Goal: Task Accomplishment & Management: Use online tool/utility

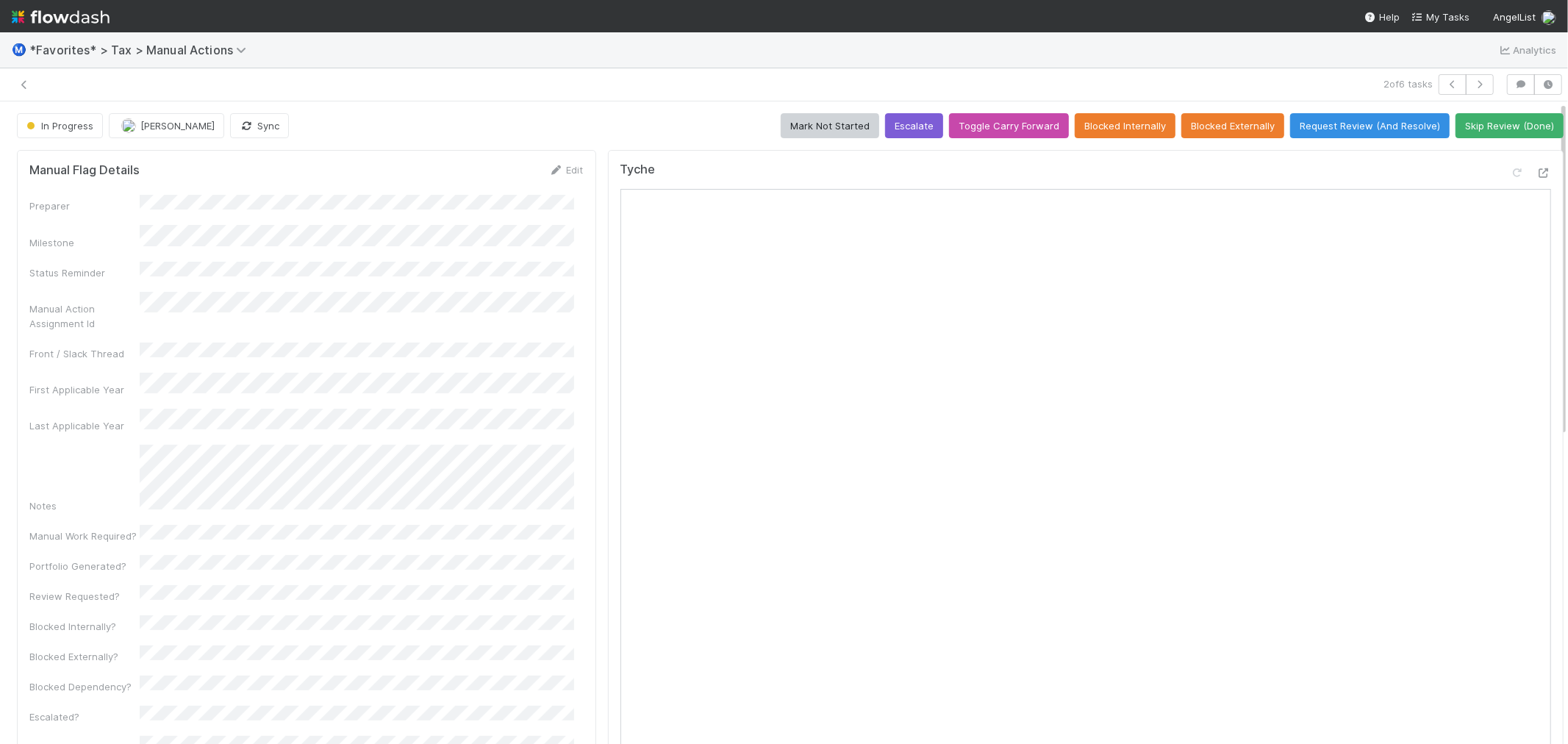
drag, startPoint x: 596, startPoint y: 126, endPoint x: 599, endPoint y: 26, distance: 100.0
click at [597, 122] on div "In Progress [PERSON_NAME] Sync Mark Not Started Escalate Toggle Carry Forward B…" at bounding box center [790, 126] width 1547 height 25
click at [608, 119] on div "In Progress [PERSON_NAME] Sync Mark Not Started Escalate Toggle Carry Forward B…" at bounding box center [790, 126] width 1547 height 25
click at [660, 134] on div "In Progress [PERSON_NAME] Sync Mark Not Started Escalate Toggle Carry Forward B…" at bounding box center [790, 126] width 1547 height 25
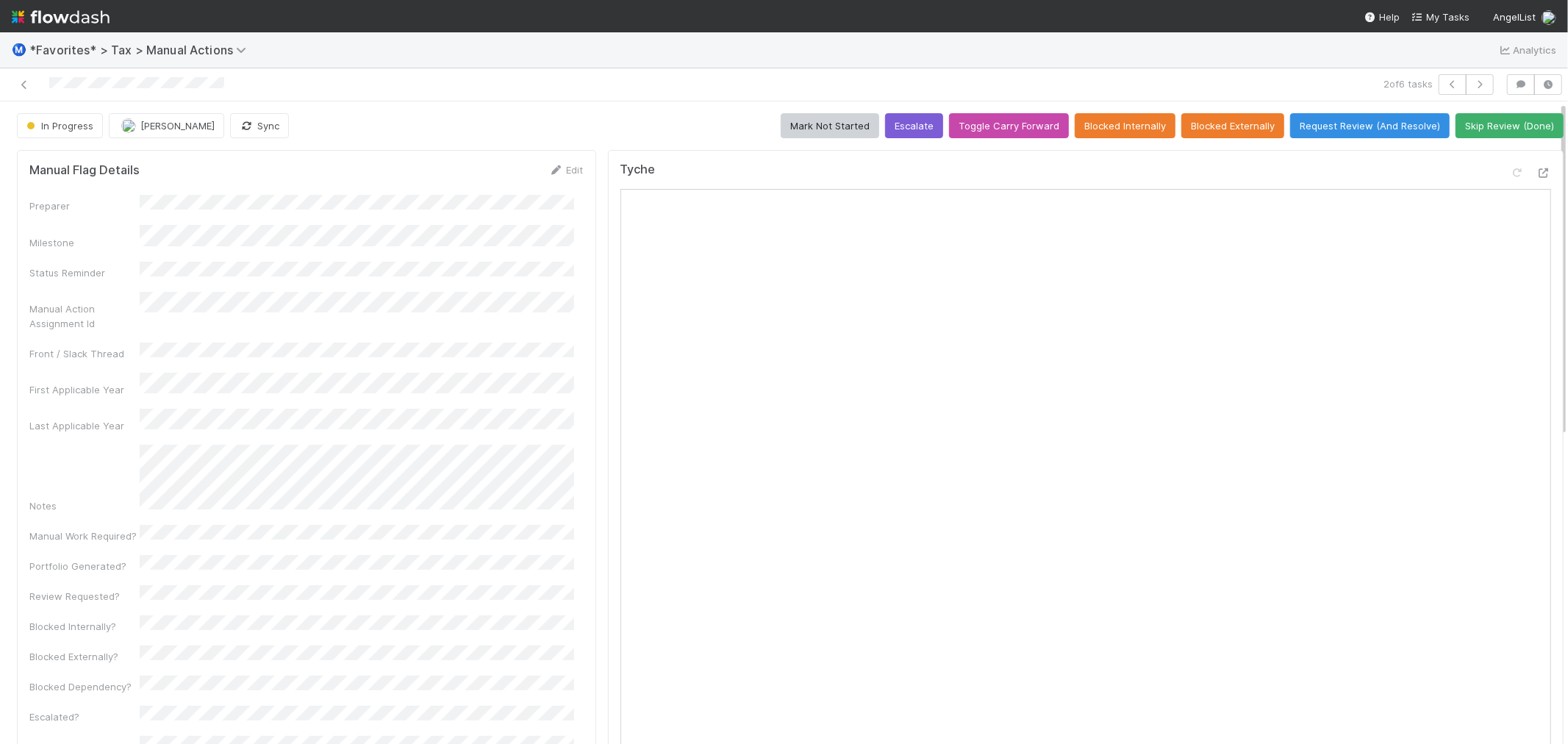
click at [658, 119] on div "In Progress [PERSON_NAME] Sync Mark Not Started Escalate Toggle Carry Forward B…" at bounding box center [790, 126] width 1547 height 25
click at [1466, 81] on button "button" at bounding box center [1480, 85] width 28 height 21
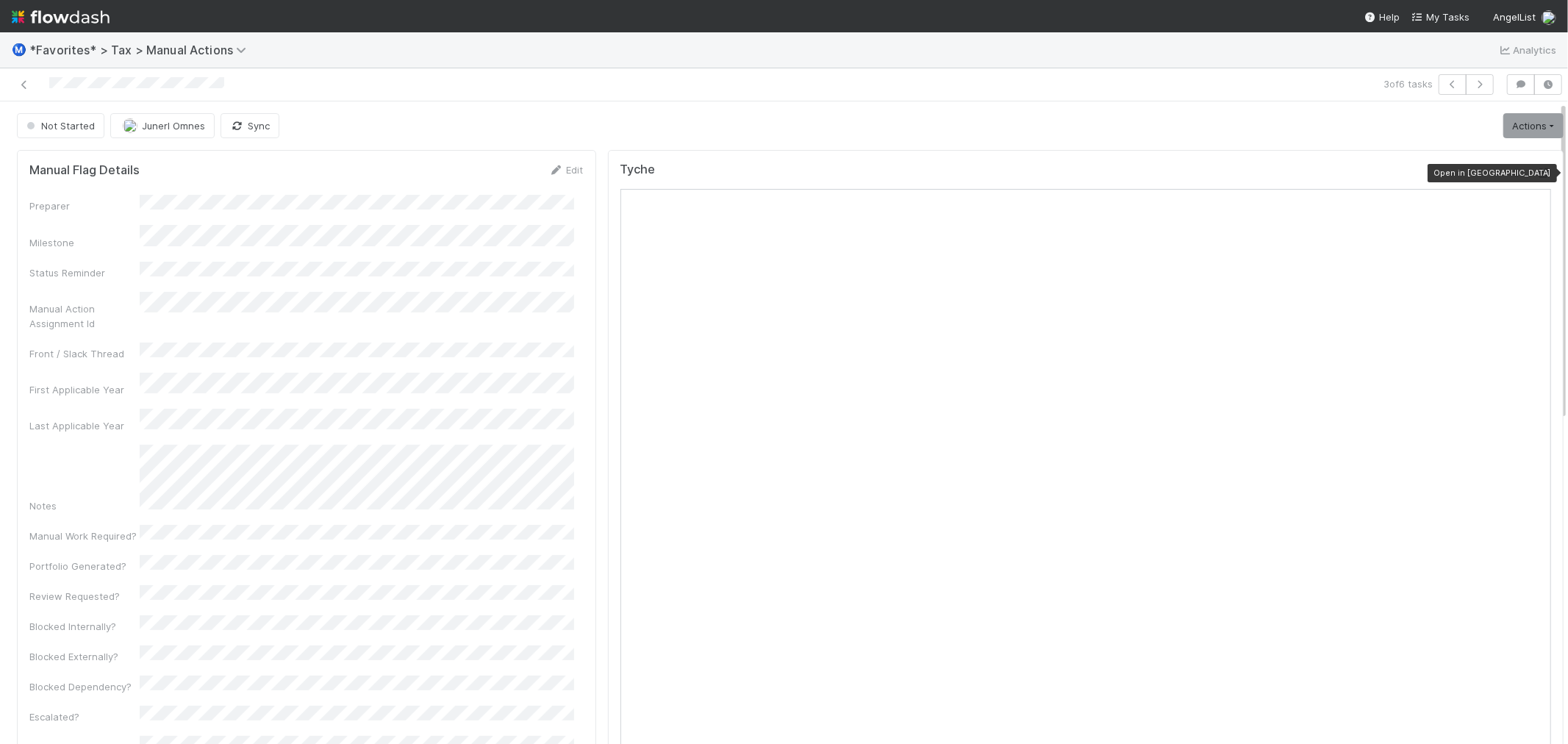
click at [1537, 174] on icon at bounding box center [1544, 173] width 15 height 10
click at [1466, 89] on button "button" at bounding box center [1480, 85] width 28 height 21
click at [1537, 172] on icon at bounding box center [1544, 173] width 15 height 10
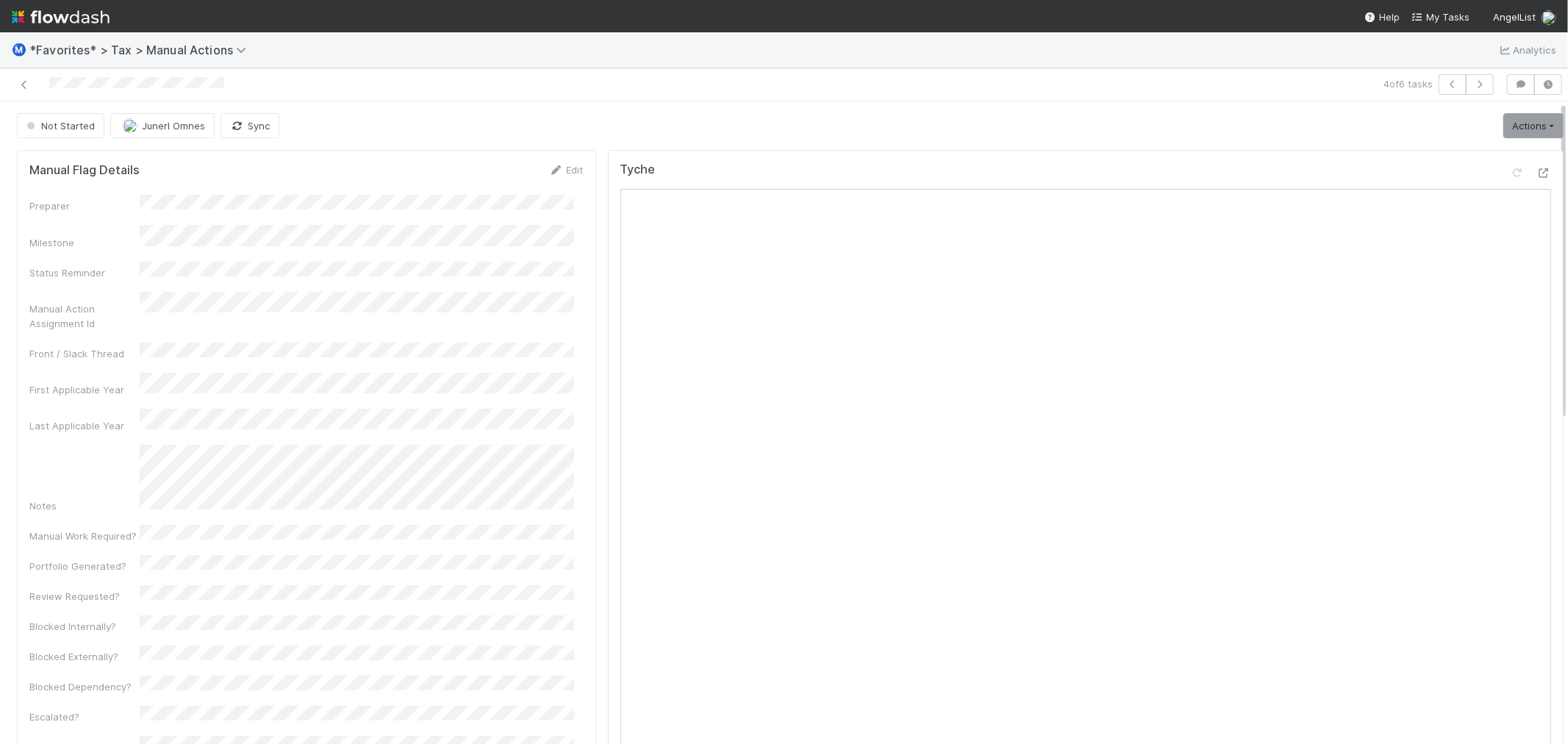
click at [669, 86] on div at bounding box center [381, 85] width 750 height 21
click at [1317, 126] on div "Not Started Junerl Omnes Sync Actions Start Escalate Toggle Carry Forward Block…" at bounding box center [790, 126] width 1547 height 25
click at [1003, 160] on div "Tyche" at bounding box center [1086, 546] width 956 height 790
click at [1474, 89] on button "button" at bounding box center [1480, 85] width 28 height 21
click at [598, 122] on div "Not Started Junerl Omnes Sync Actions Start Escalate Toggle Carry Forward Block…" at bounding box center [790, 126] width 1547 height 25
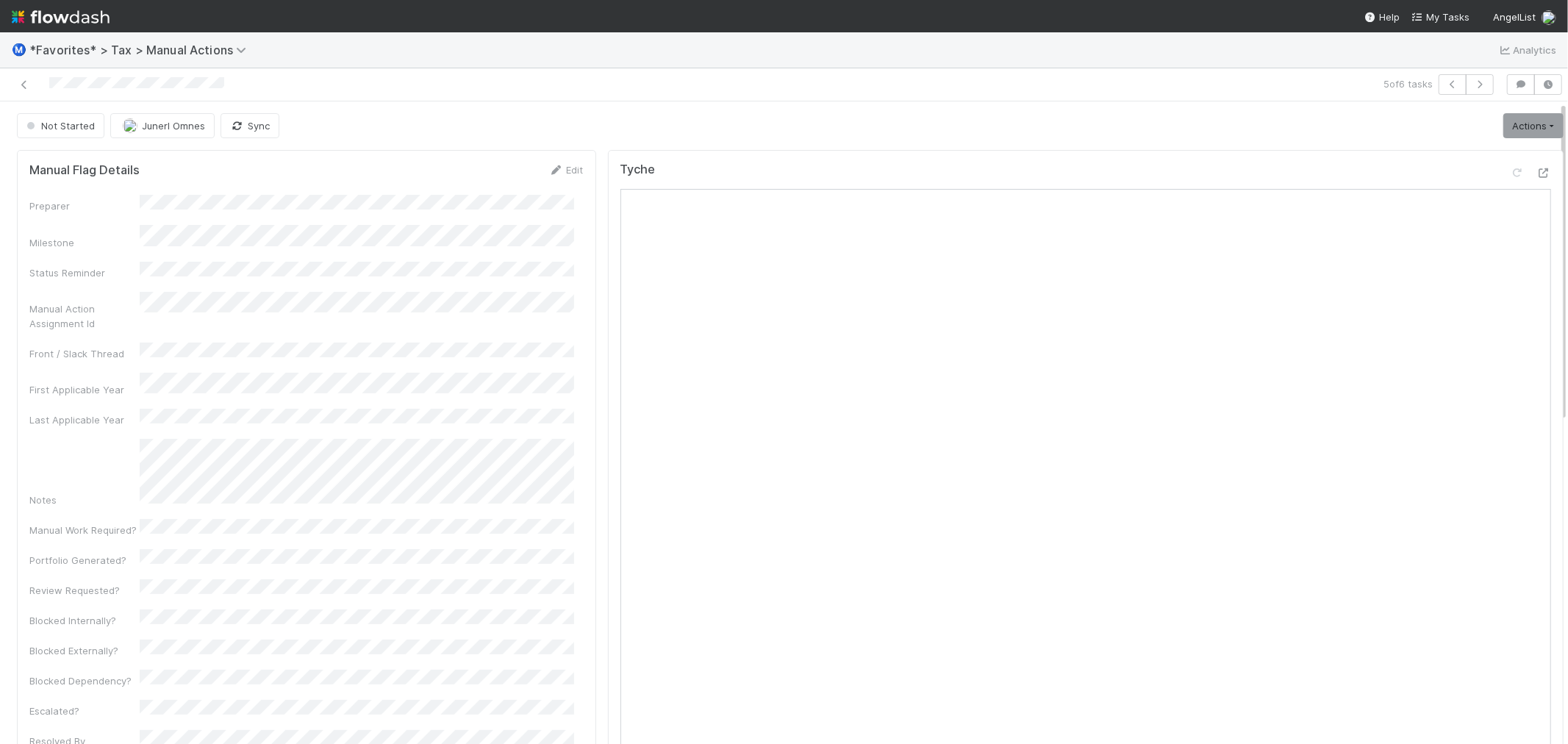
click at [1225, 125] on div "Not Started Junerl Omnes Sync Actions Start Escalate Toggle Carry Forward Block…" at bounding box center [790, 126] width 1547 height 25
click at [1221, 131] on div "Not Started Junerl Omnes Sync Actions Start Escalate Toggle Carry Forward Block…" at bounding box center [790, 126] width 1547 height 25
drag, startPoint x: 1158, startPoint y: 136, endPoint x: 1443, endPoint y: 170, distance: 287.0
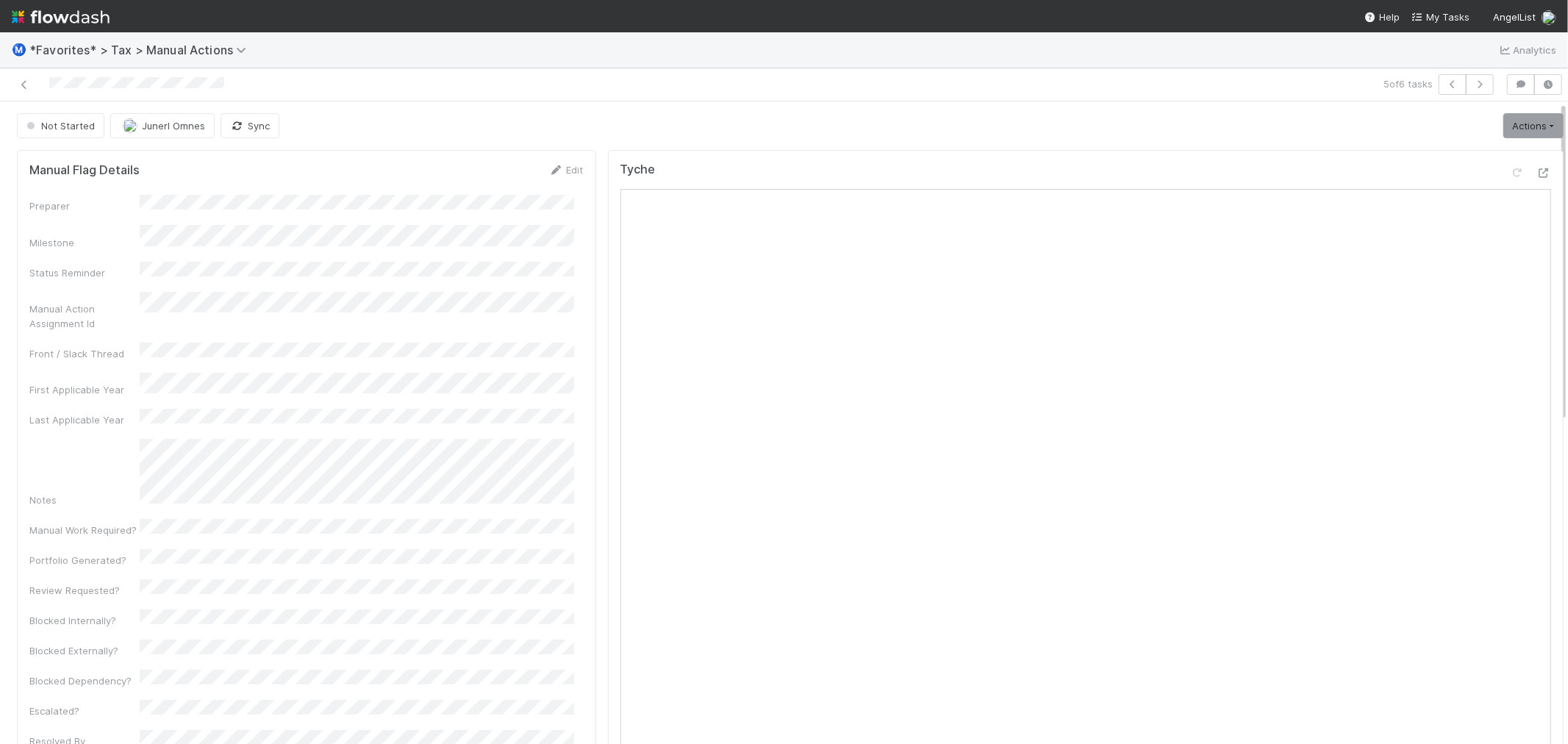
click at [1159, 136] on div "Not Started Junerl Omnes Sync Actions Start Escalate Toggle Carry Forward Block…" at bounding box center [790, 126] width 1547 height 25
click at [1537, 170] on icon at bounding box center [1544, 173] width 15 height 10
click at [1293, 125] on div "Not Started Junerl Omnes Sync Actions Start Escalate Toggle Carry Forward Block…" at bounding box center [790, 126] width 1547 height 25
click at [1215, 171] on div "Tyche" at bounding box center [1086, 176] width 931 height 26
click at [718, 114] on div "Not Started Junerl Omnes Sync Actions Start Escalate Toggle Carry Forward Block…" at bounding box center [790, 126] width 1547 height 25
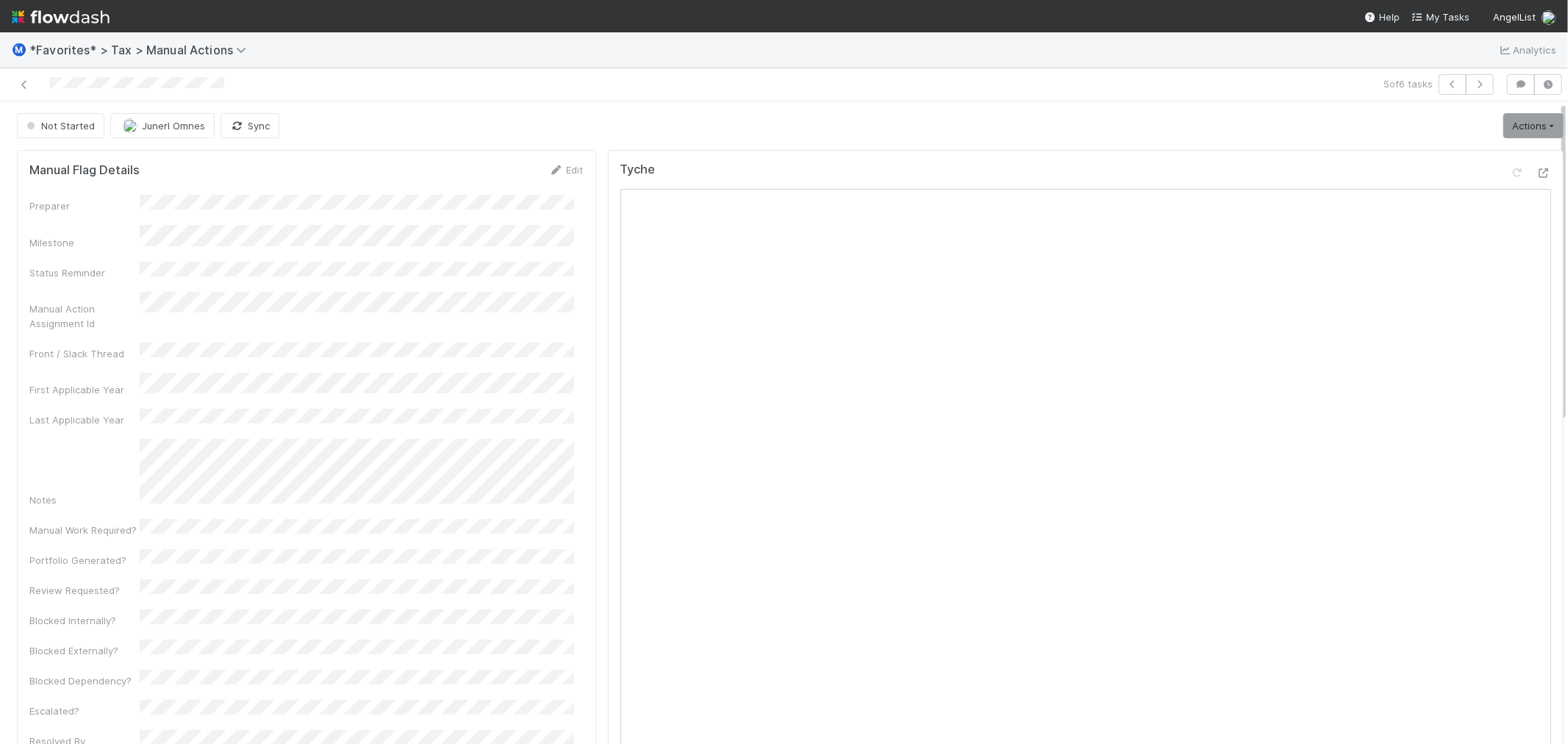
click at [885, 100] on div "5 of 6 tasks" at bounding box center [784, 85] width 1568 height 33
click at [892, 115] on div "Not Started Junerl Omnes Sync Actions Start Escalate Toggle Carry Forward Block…" at bounding box center [790, 126] width 1547 height 25
click at [1059, 78] on div "5 of 6 tasks" at bounding box center [1128, 85] width 745 height 21
